Goal: Navigation & Orientation: Understand site structure

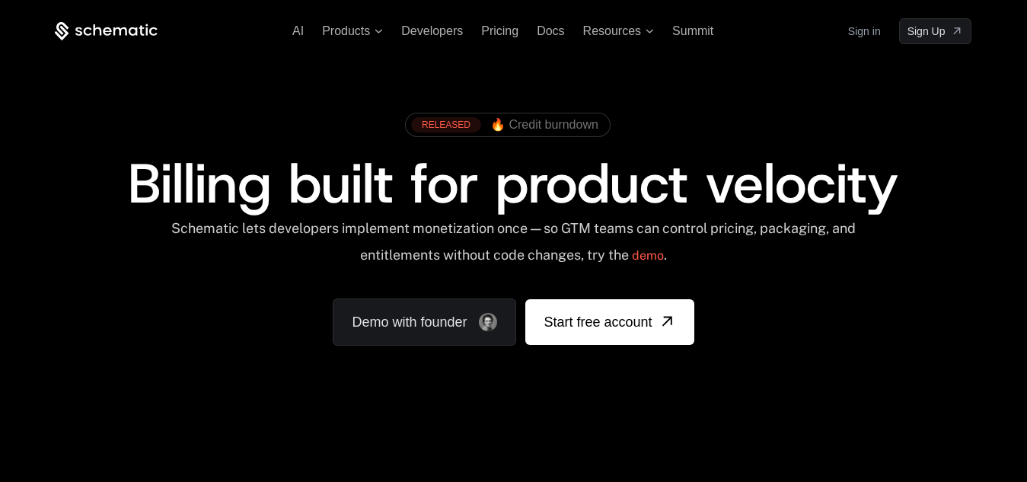
click at [655, 32] on ul "AI Products Developers Pricing Docs Resources Summit" at bounding box center [502, 31] width 421 height 14
click at [652, 32] on icon at bounding box center [650, 31] width 8 height 5
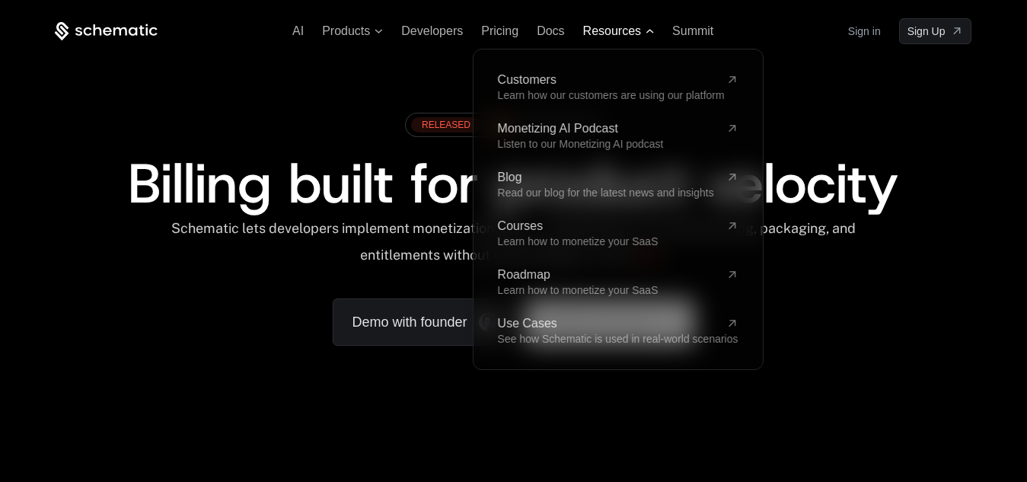
click at [652, 32] on icon at bounding box center [651, 31] width 8 height 4
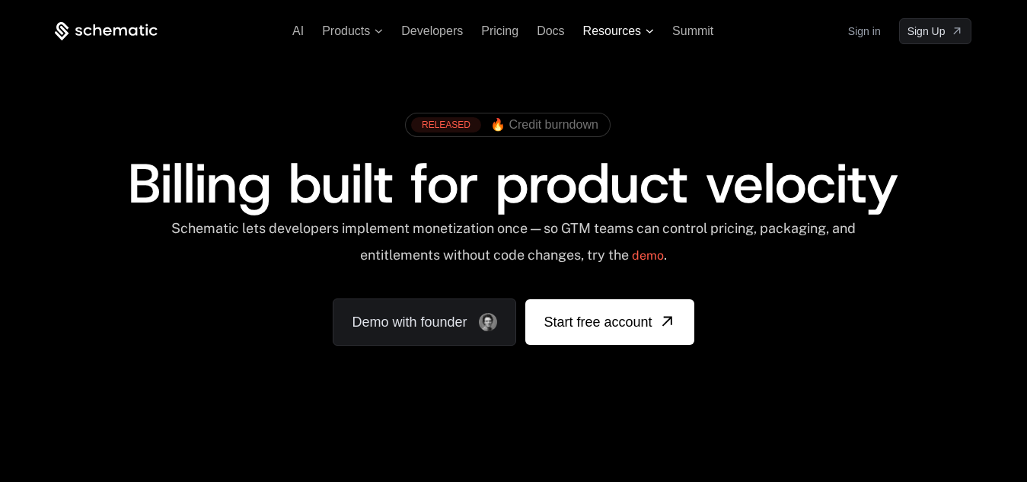
click at [652, 32] on icon at bounding box center [650, 31] width 8 height 5
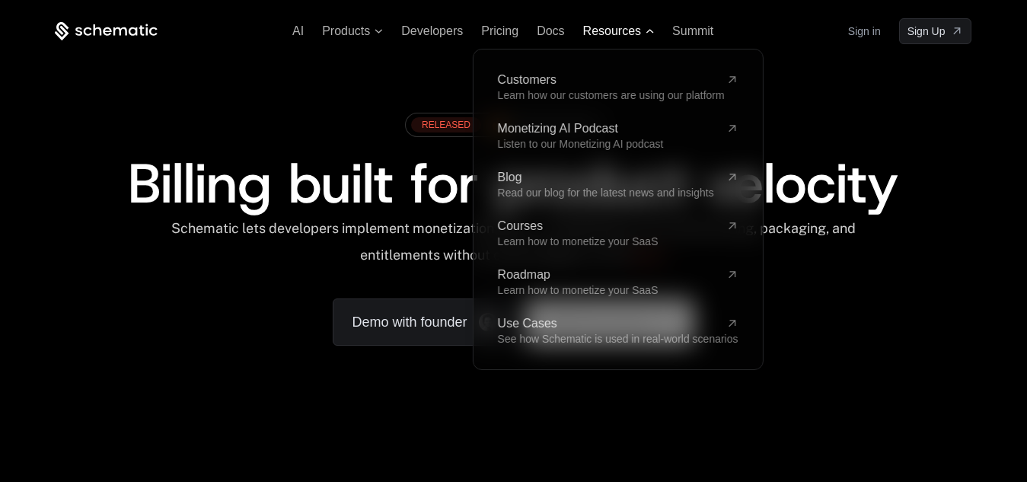
click at [652, 32] on icon at bounding box center [651, 31] width 8 height 4
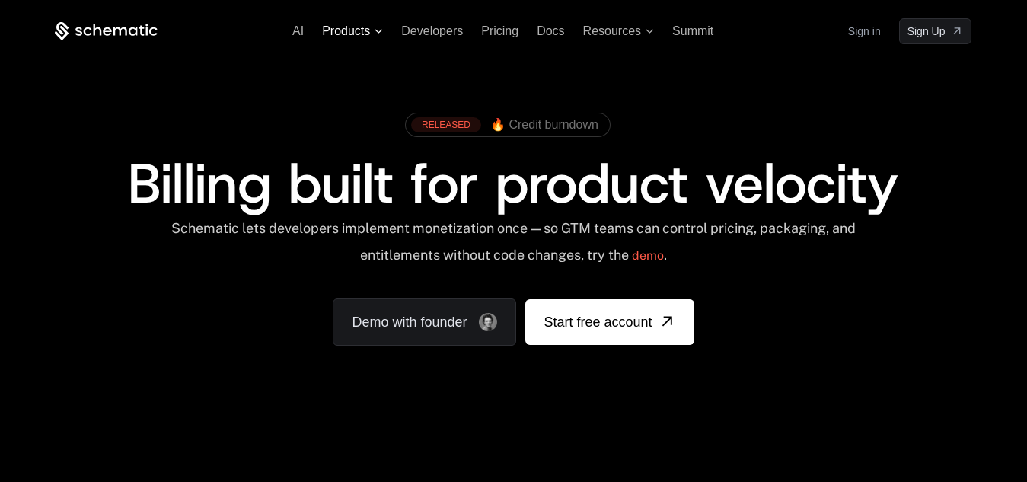
click at [378, 38] on span "Products" at bounding box center [352, 31] width 61 height 14
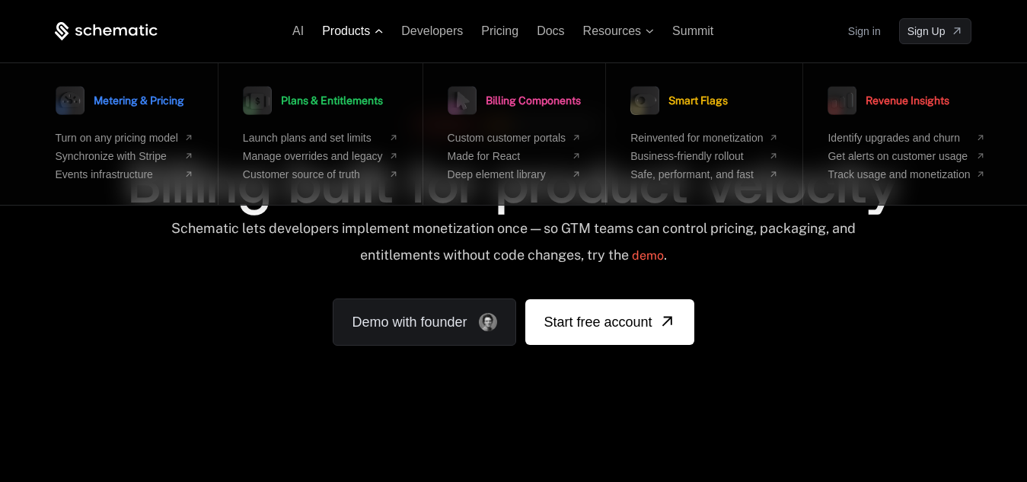
click at [378, 38] on span "Products" at bounding box center [352, 31] width 61 height 14
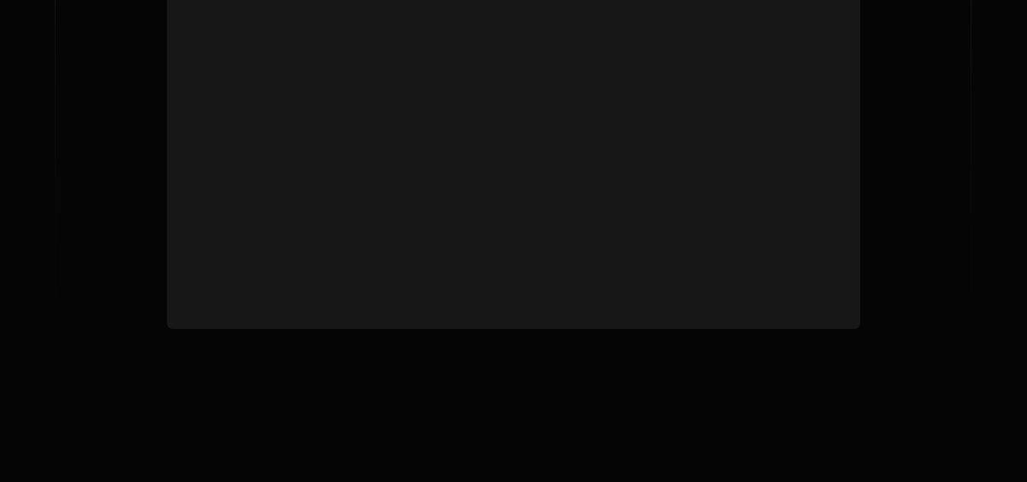
scroll to position [5796, 0]
